Goal: Check status: Check status

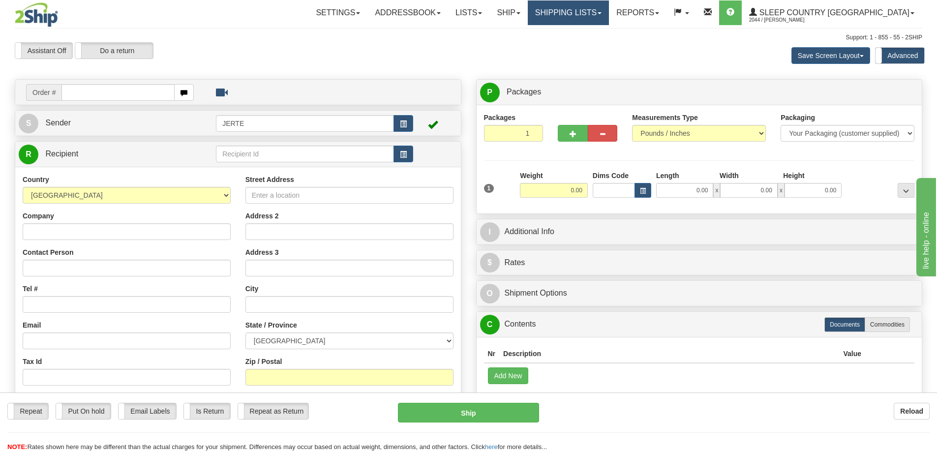
click at [592, 17] on link "Shipping lists" at bounding box center [568, 12] width 81 height 25
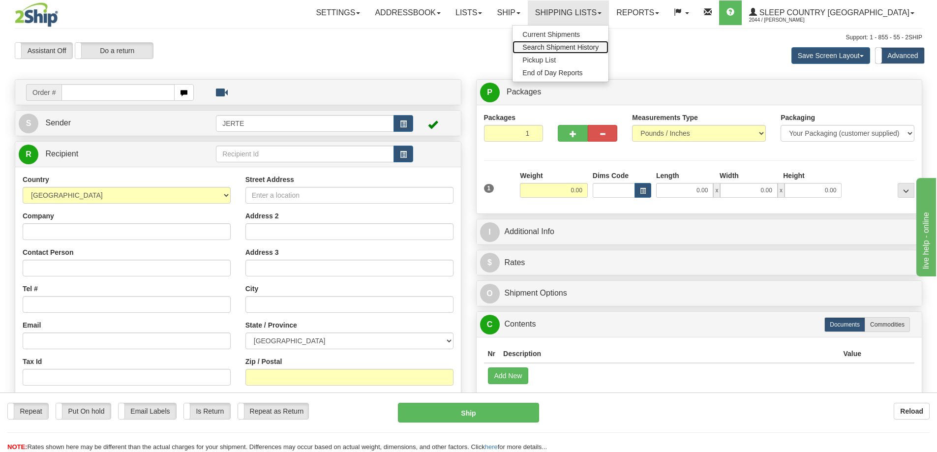
click at [598, 50] on span "Search Shipment History" at bounding box center [560, 47] width 76 height 8
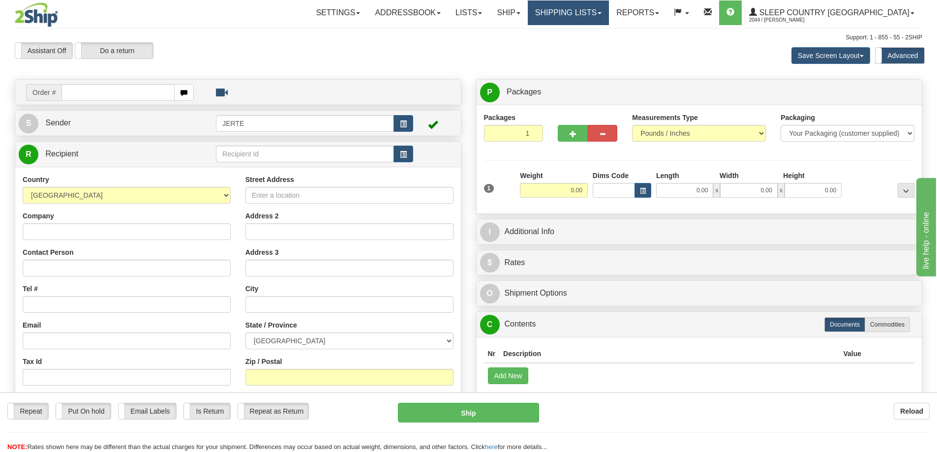
click at [609, 14] on link "Shipping lists" at bounding box center [568, 12] width 81 height 25
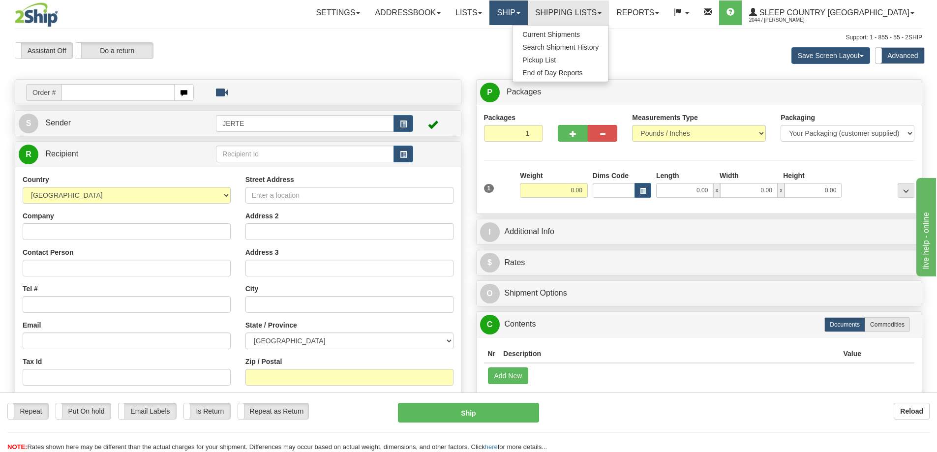
click at [527, 11] on link "Ship" at bounding box center [508, 12] width 38 height 25
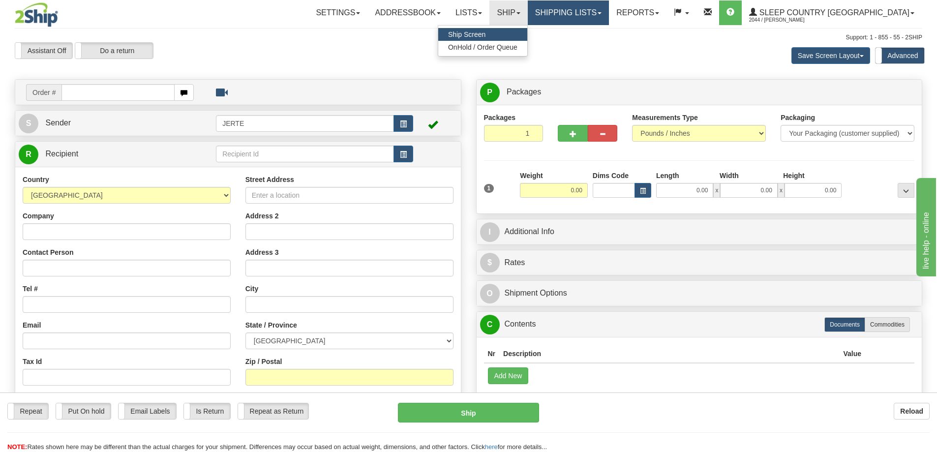
click at [609, 9] on link "Shipping lists" at bounding box center [568, 12] width 81 height 25
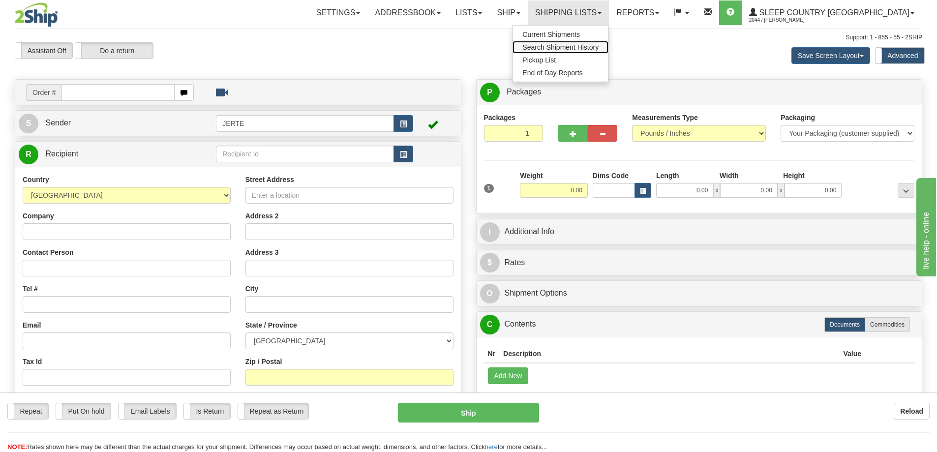
click at [598, 46] on span "Search Shipment History" at bounding box center [560, 47] width 76 height 8
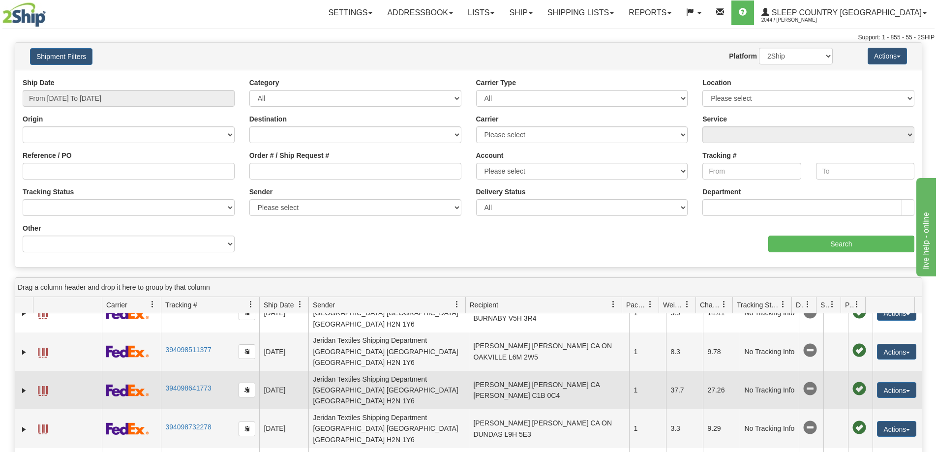
scroll to position [246, 0]
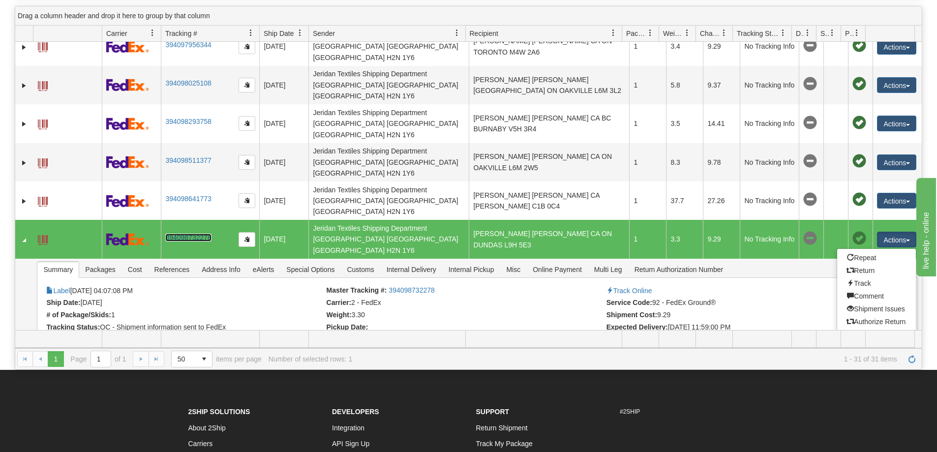
click at [190, 234] on link "394098732278" at bounding box center [188, 238] width 46 height 8
